Goal: Task Accomplishment & Management: Manage account settings

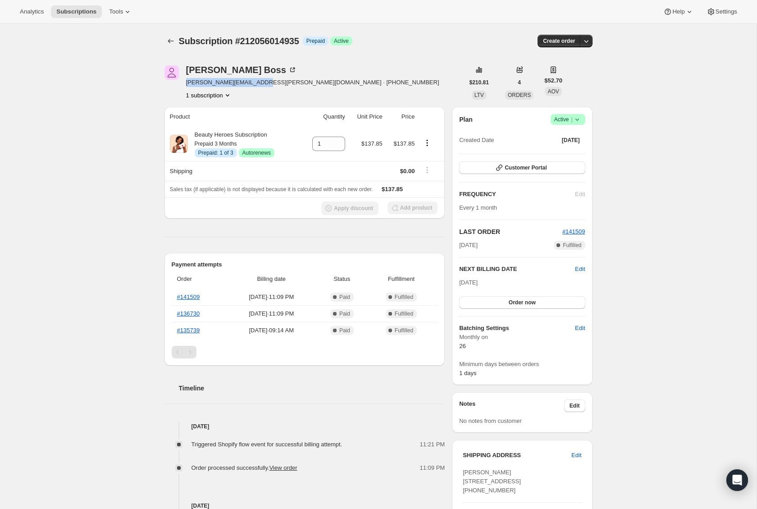
drag, startPoint x: 256, startPoint y: 82, endPoint x: 186, endPoint y: 85, distance: 70.4
click at [186, 85] on span "[PERSON_NAME][EMAIL_ADDRESS][PERSON_NAME][DOMAIN_NAME] · [PHONE_NUMBER]" at bounding box center [312, 82] width 253 height 9
copy span "[PERSON_NAME][EMAIL_ADDRESS][PERSON_NAME][DOMAIN_NAME]"
click at [96, 132] on div "Subscription #212056014935. This page is ready Subscription #212056014935 Info …" at bounding box center [378, 353] width 757 height 658
click at [574, 120] on icon at bounding box center [577, 119] width 9 height 9
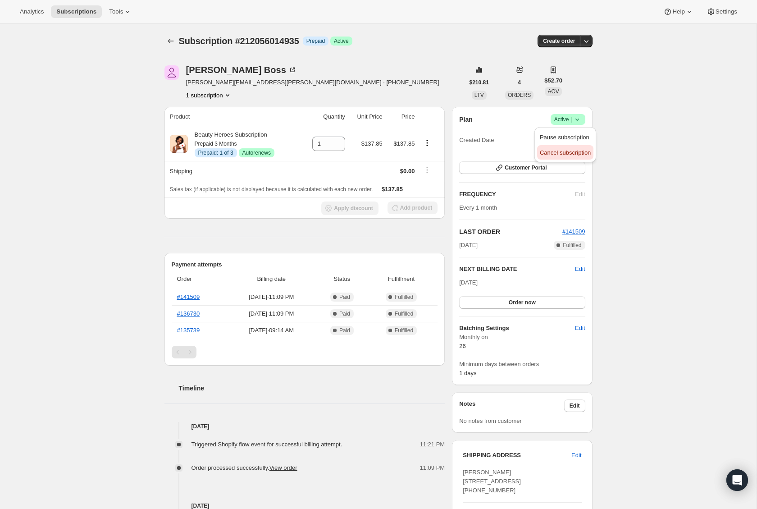
click at [570, 156] on span "Cancel subscription" at bounding box center [565, 152] width 51 height 9
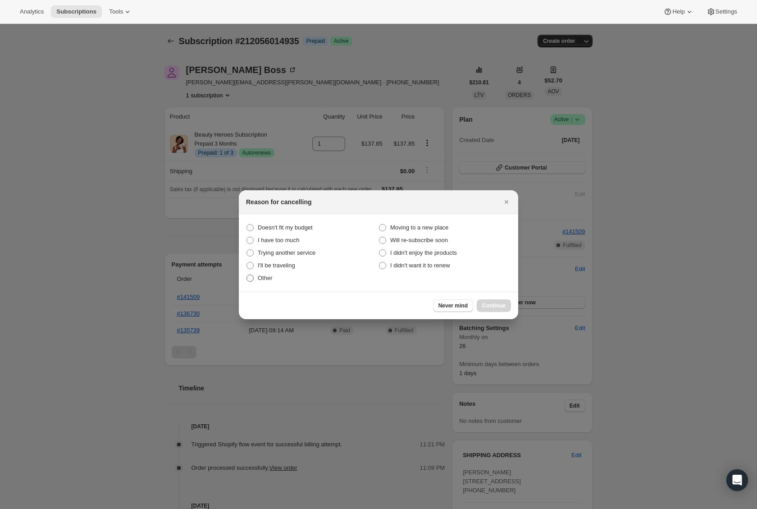
click at [266, 277] on span "Other" at bounding box center [265, 278] width 15 height 7
click at [247, 275] on input "Other" at bounding box center [247, 275] width 0 height 0
radio input "true"
click at [489, 307] on span "Continue" at bounding box center [493, 305] width 23 height 7
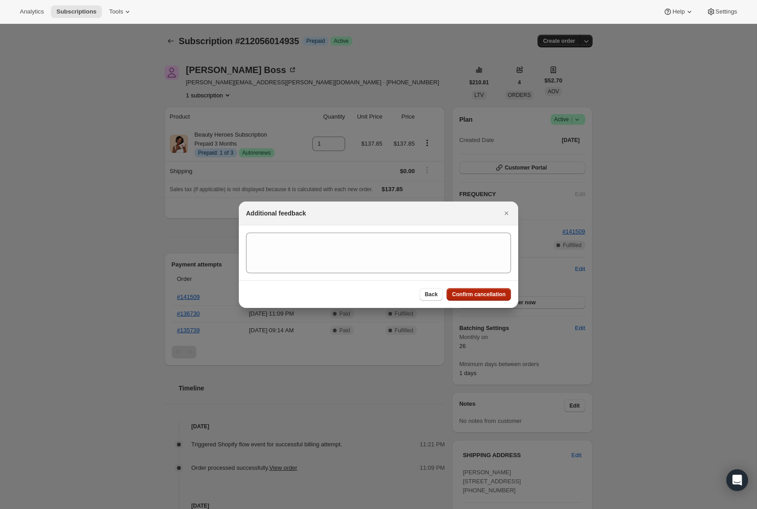
click at [465, 289] on button "Confirm cancellation" at bounding box center [479, 294] width 64 height 13
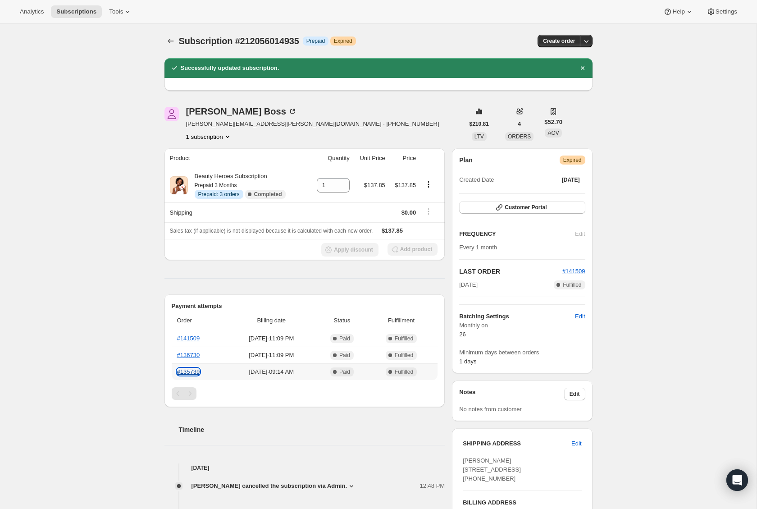
click at [194, 371] on link "#135739" at bounding box center [188, 371] width 23 height 7
